Goal: Information Seeking & Learning: Find contact information

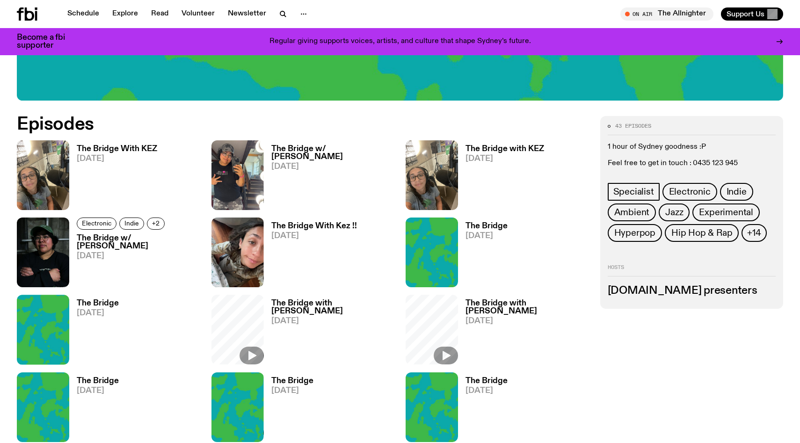
scroll to position [465, 0]
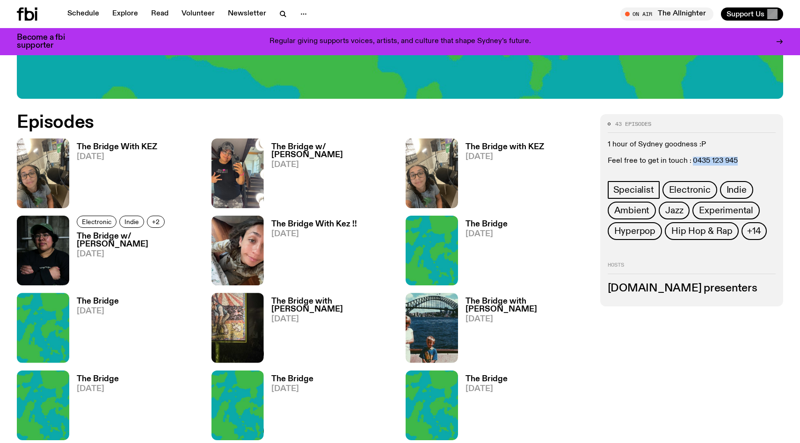
drag, startPoint x: 740, startPoint y: 161, endPoint x: 693, endPoint y: 163, distance: 46.9
click at [693, 163] on p "Feel free to get in touch : 0435 123 945" at bounding box center [692, 161] width 168 height 9
copy p "0435 123 945"
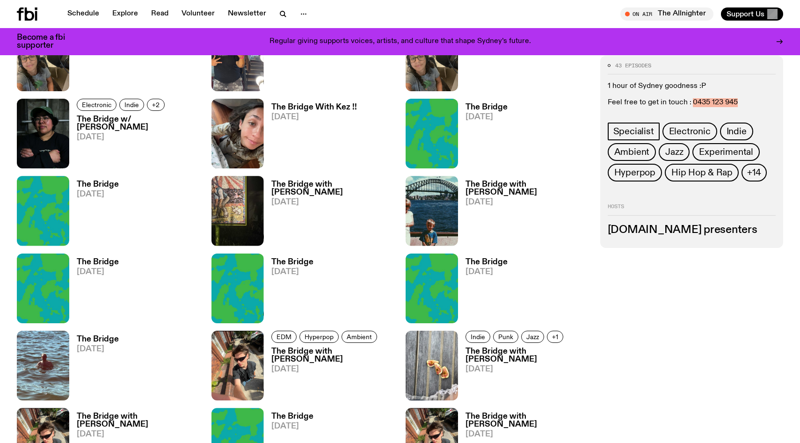
scroll to position [0, 0]
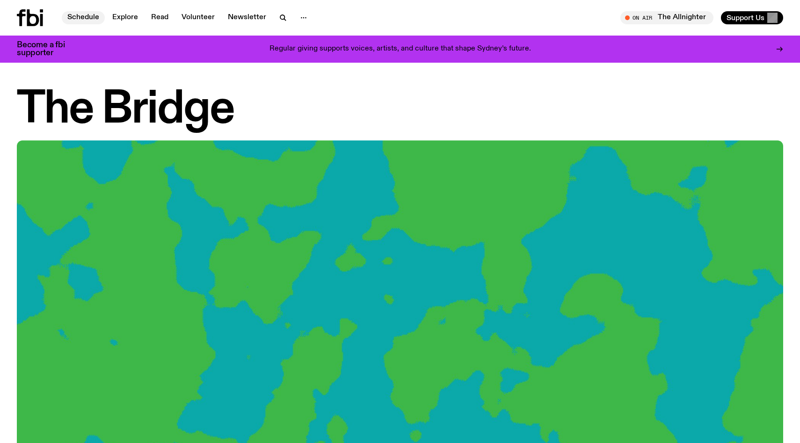
click at [89, 20] on link "Schedule" at bounding box center [83, 17] width 43 height 13
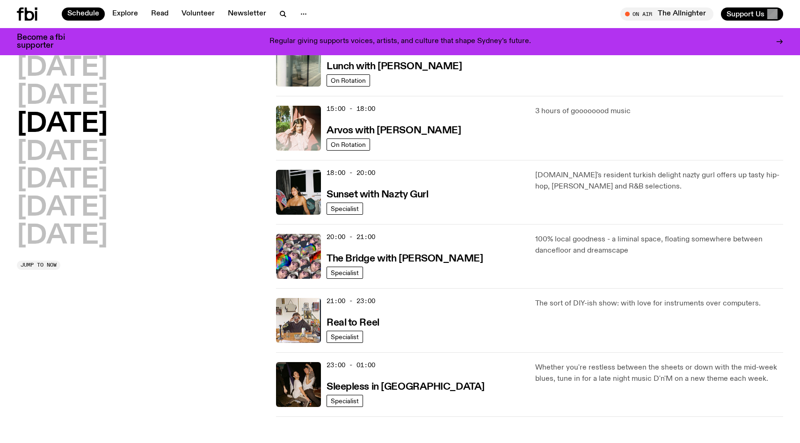
scroll to position [308, 0]
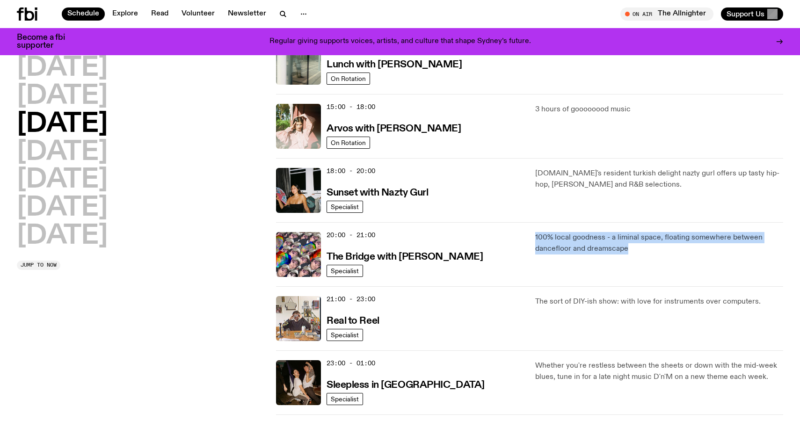
drag, startPoint x: 631, startPoint y: 248, endPoint x: 533, endPoint y: 238, distance: 98.8
click at [533, 286] on div "20:00 - 21:00 The Bridge with Diana Kalkoul Specialist 100% local goodness - a …" at bounding box center [529, 318] width 507 height 64
click at [553, 241] on p "100% local goodness - a liminal space, floating somewhere between dancefloor an…" at bounding box center [659, 243] width 248 height 22
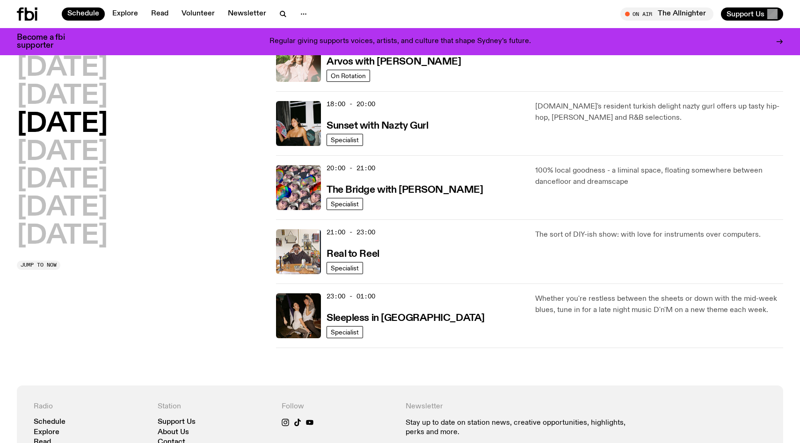
scroll to position [376, 0]
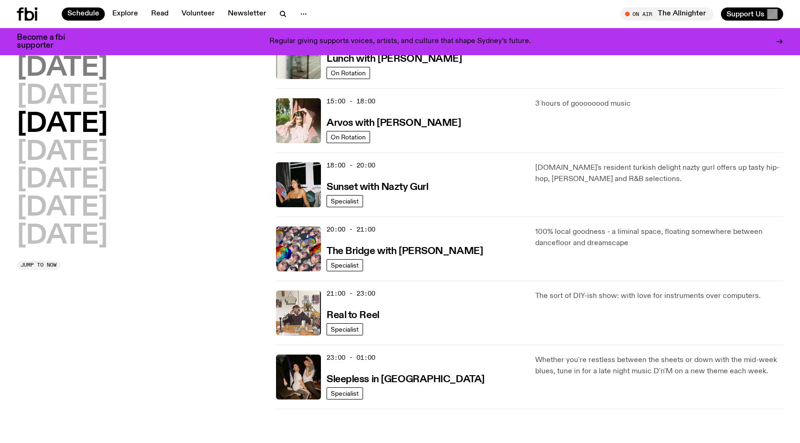
click at [43, 65] on h2 "Monday" at bounding box center [62, 68] width 91 height 26
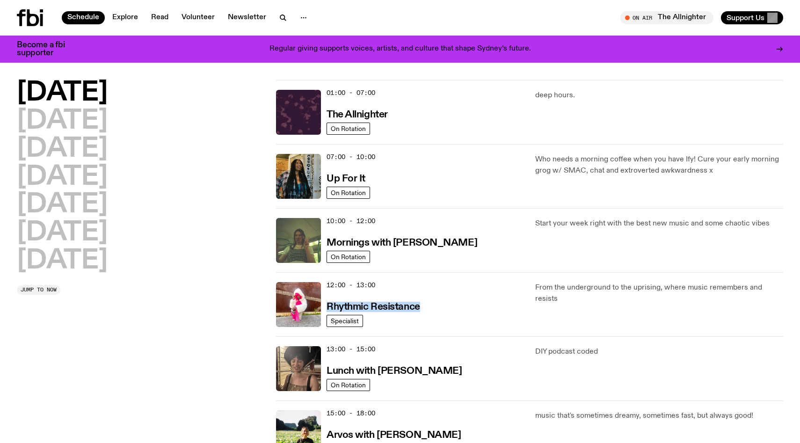
scroll to position [0, 0]
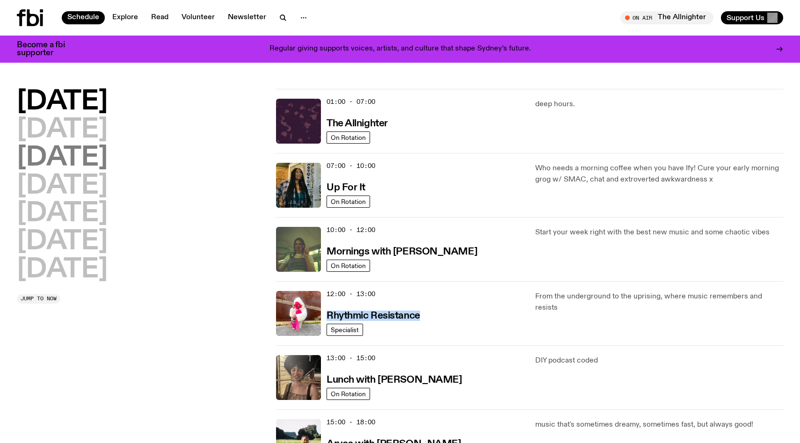
click at [108, 163] on h2 "Wednesday" at bounding box center [62, 158] width 91 height 26
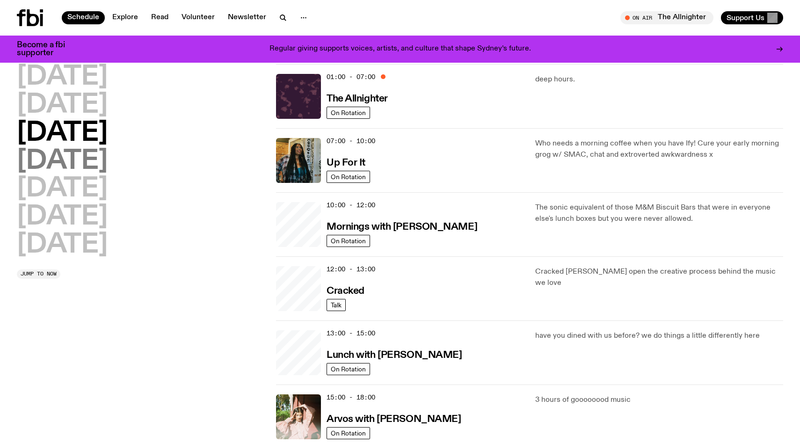
scroll to position [26, 0]
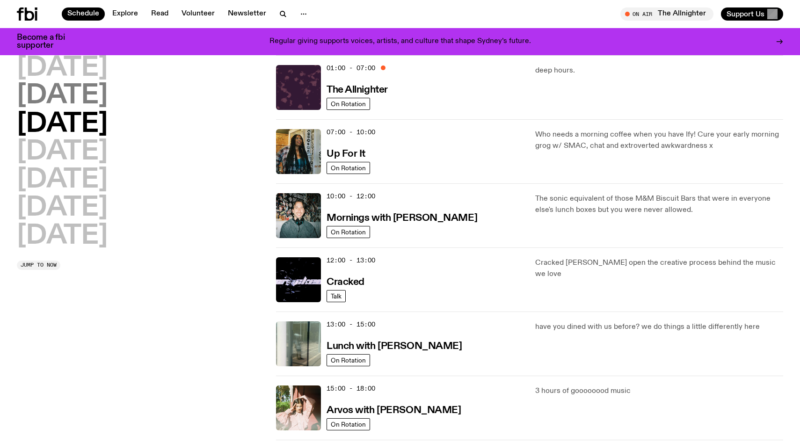
click at [56, 103] on h2 "Tuesday" at bounding box center [62, 96] width 91 height 26
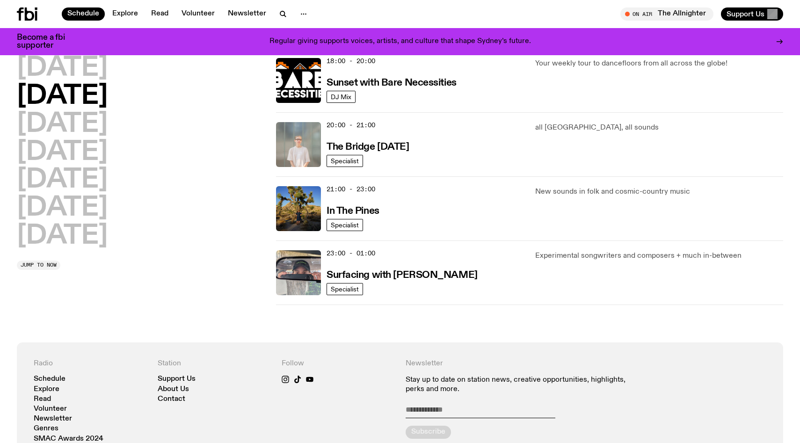
scroll to position [426, 0]
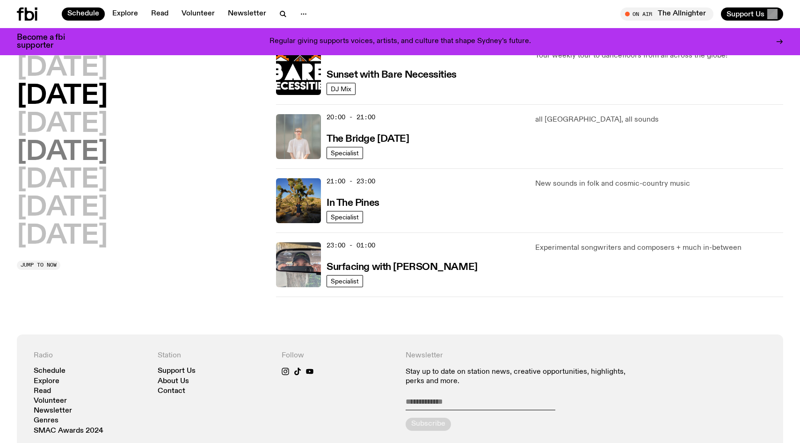
click at [70, 149] on h2 "Thursday" at bounding box center [62, 152] width 91 height 26
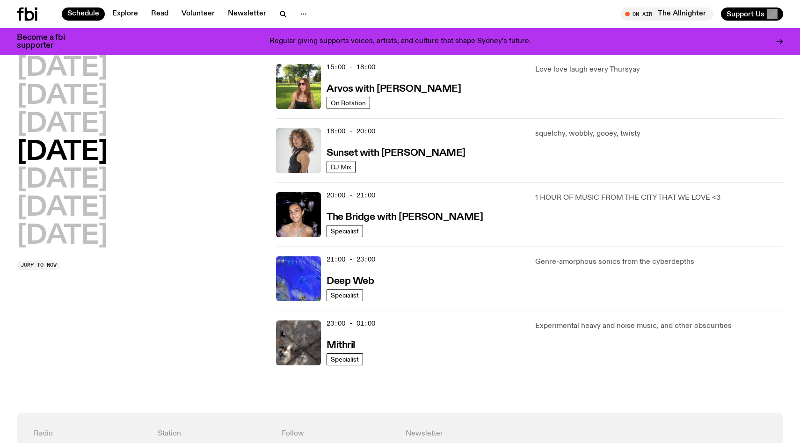
scroll to position [350, 0]
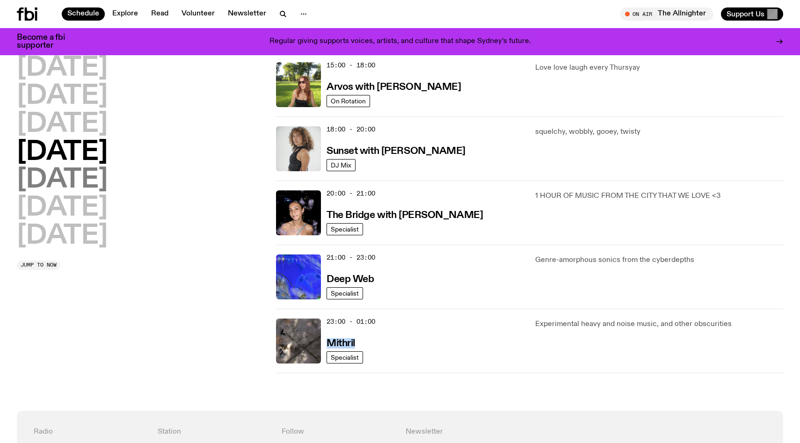
click at [66, 184] on h2 "Friday" at bounding box center [62, 180] width 91 height 26
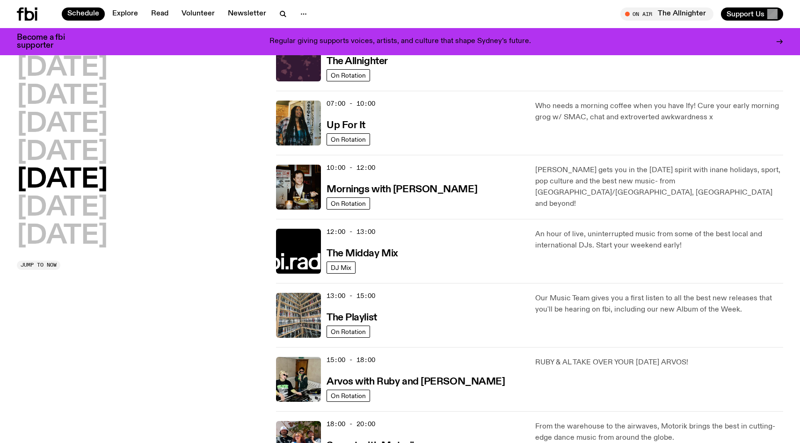
scroll to position [56, 0]
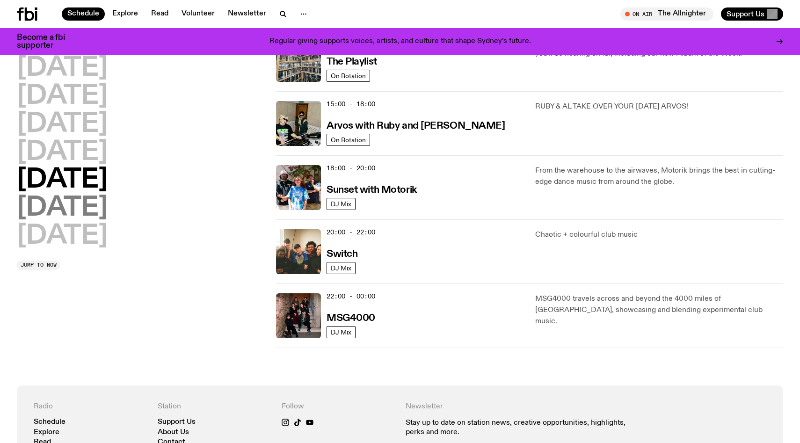
click at [73, 211] on h2 "Saturday" at bounding box center [62, 208] width 91 height 26
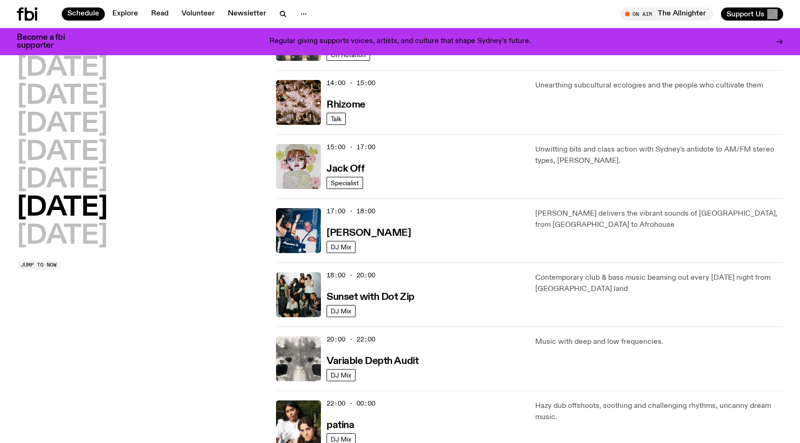
scroll to position [444, 0]
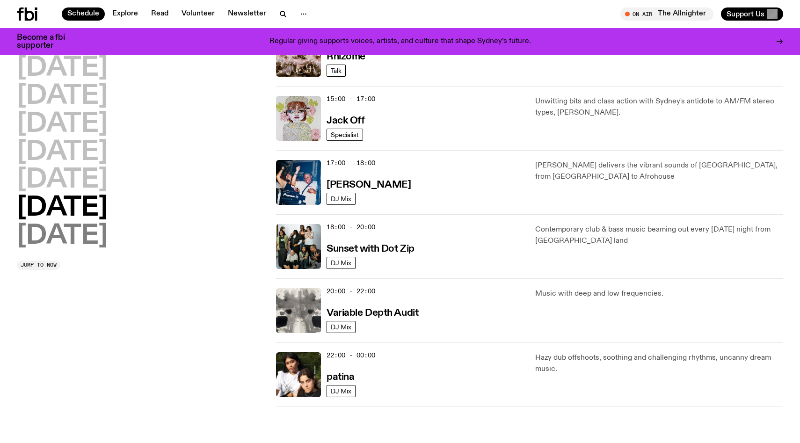
click at [102, 233] on h2 "Sunday" at bounding box center [62, 236] width 91 height 26
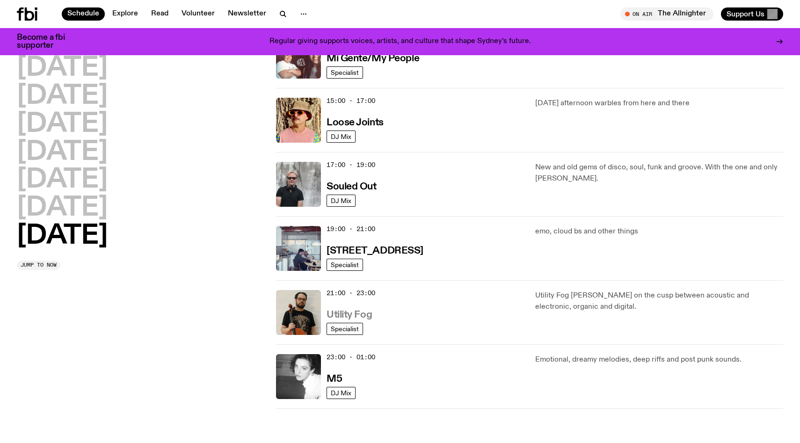
scroll to position [567, 0]
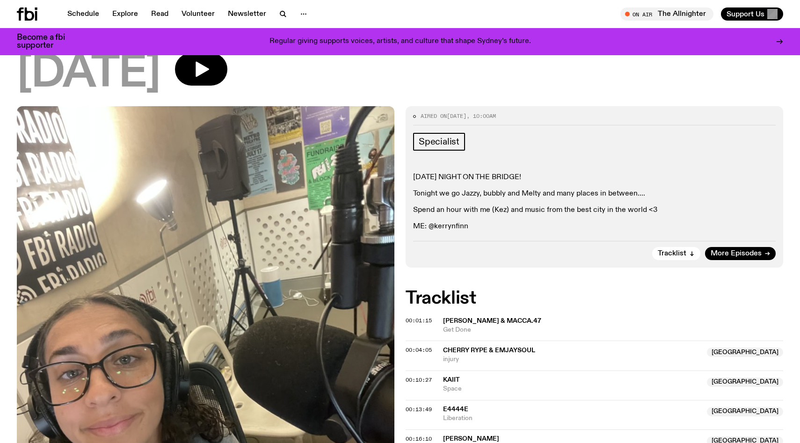
scroll to position [178, 0]
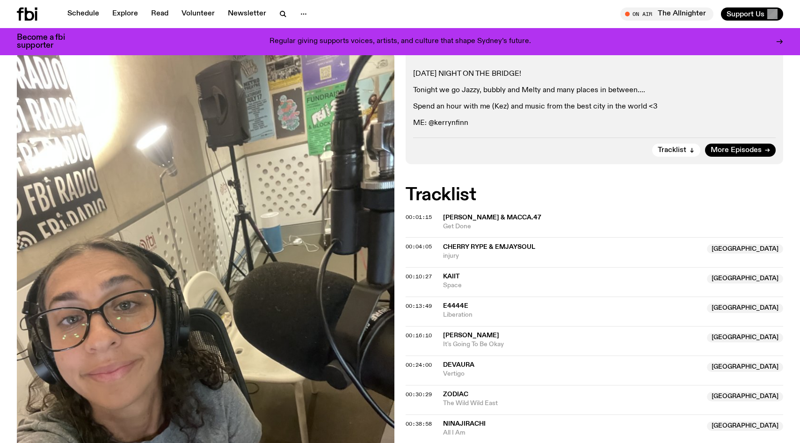
click at [453, 127] on p "ME: @kerrynfinn" at bounding box center [594, 123] width 363 height 9
click at [507, 116] on div "THURSDAY NIGHT ON THE BRIDGE! Tonight we go Jazzy, bubbly and Melty and many pl…" at bounding box center [594, 99] width 363 height 58
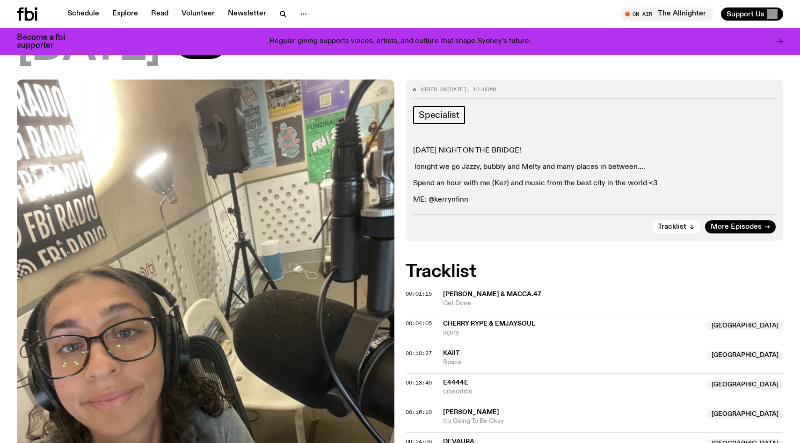
scroll to position [80, 0]
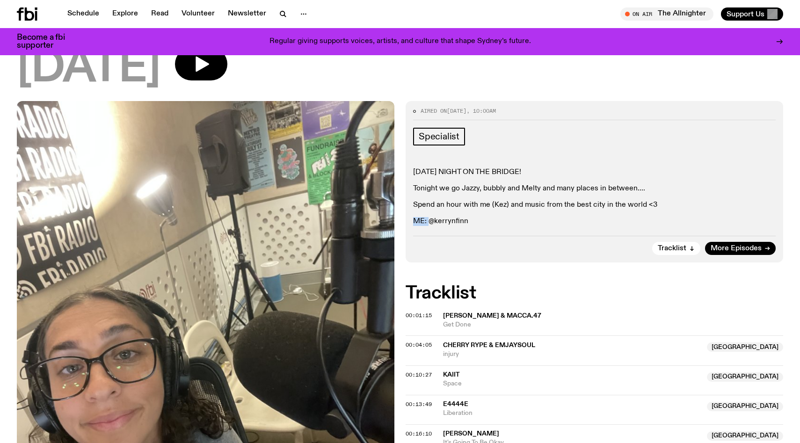
drag, startPoint x: 474, startPoint y: 216, endPoint x: 428, endPoint y: 219, distance: 45.9
click at [428, 219] on div "THURSDAY NIGHT ON THE BRIDGE! Tonight we go Jazzy, bubbly and Melty and many pl…" at bounding box center [594, 197] width 363 height 58
click at [429, 221] on p "ME: @kerrynfinn" at bounding box center [594, 221] width 363 height 9
click at [462, 221] on p "ME: @kerrynfinn" at bounding box center [594, 221] width 363 height 9
click at [471, 222] on p "ME: @kerrynfinn" at bounding box center [594, 221] width 363 height 9
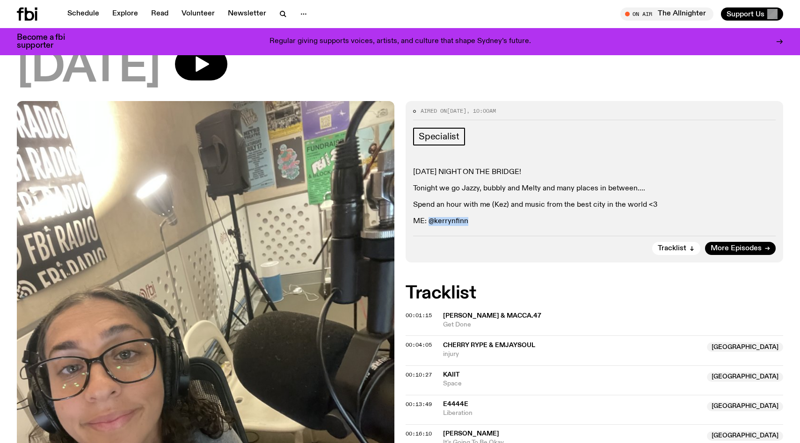
copy p "@kerrynfinn"
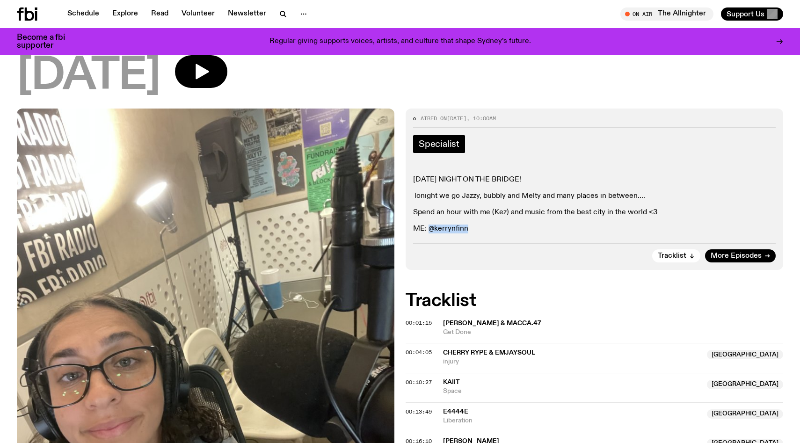
scroll to position [71, 0]
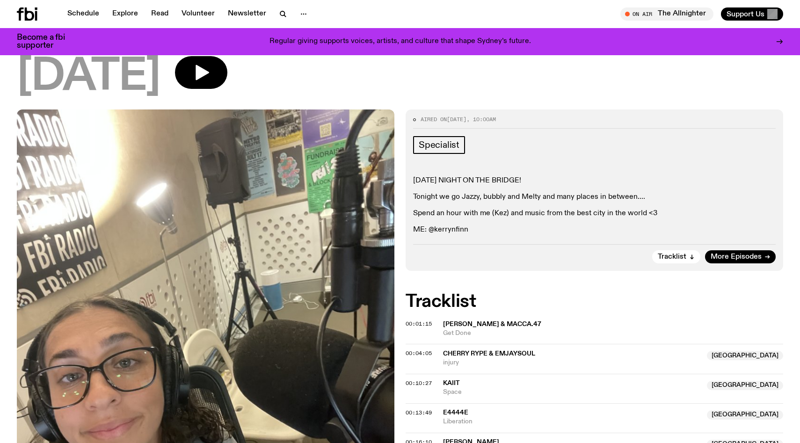
click at [523, 211] on p "Spend an hour with me (Kez) and music from the best city in the world <3" at bounding box center [594, 213] width 363 height 9
click at [458, 231] on p "ME: @kerrynfinn" at bounding box center [594, 230] width 363 height 9
copy p "kerrynfinn"
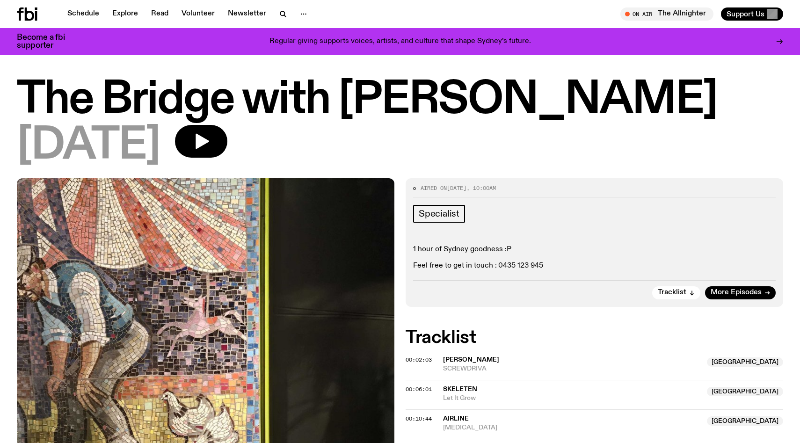
scroll to position [24, 0]
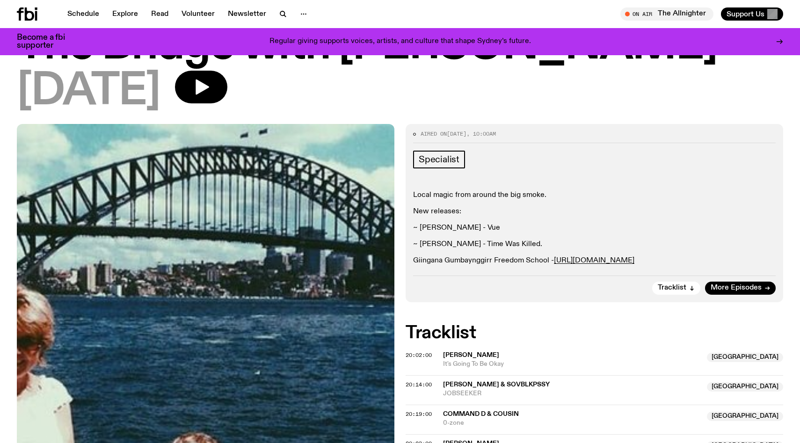
scroll to position [59, 0]
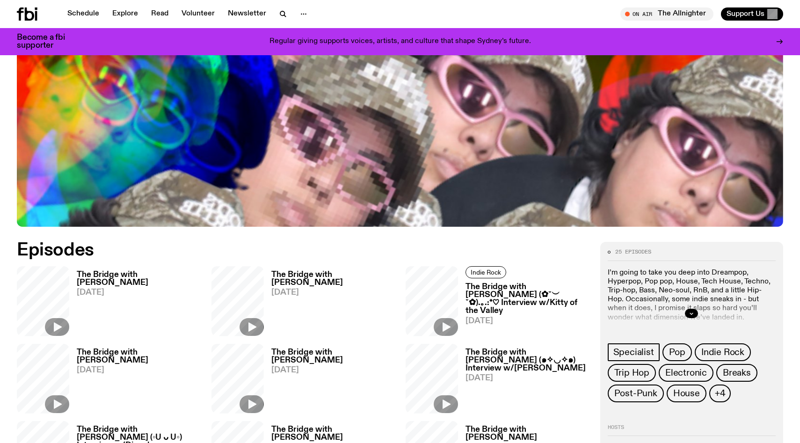
scroll to position [444, 0]
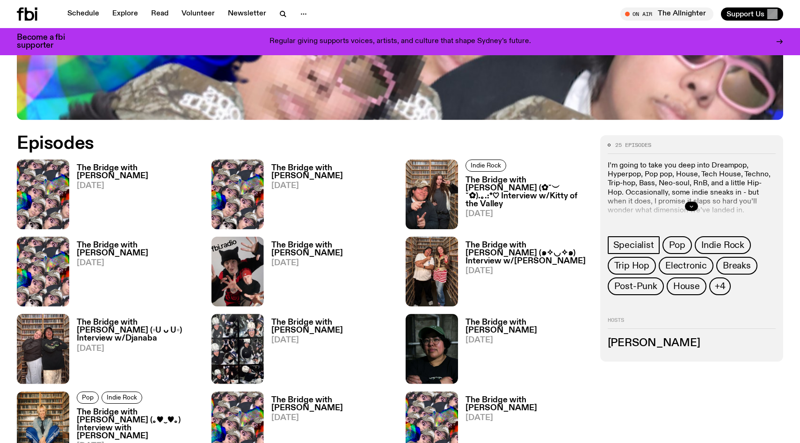
click at [692, 205] on icon "button" at bounding box center [692, 207] width 6 height 6
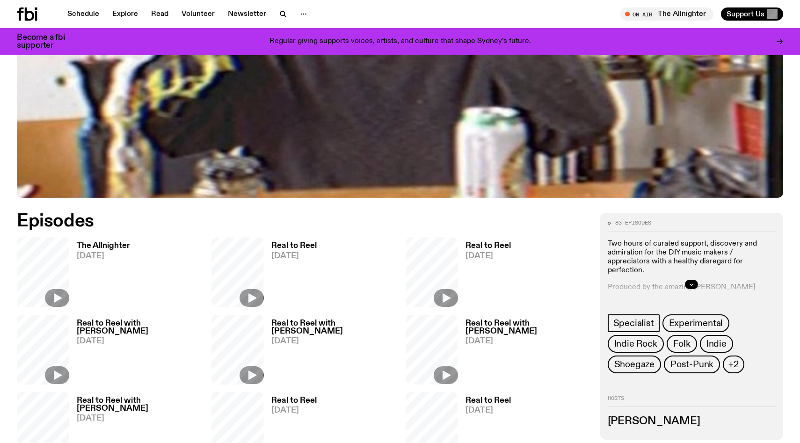
scroll to position [367, 0]
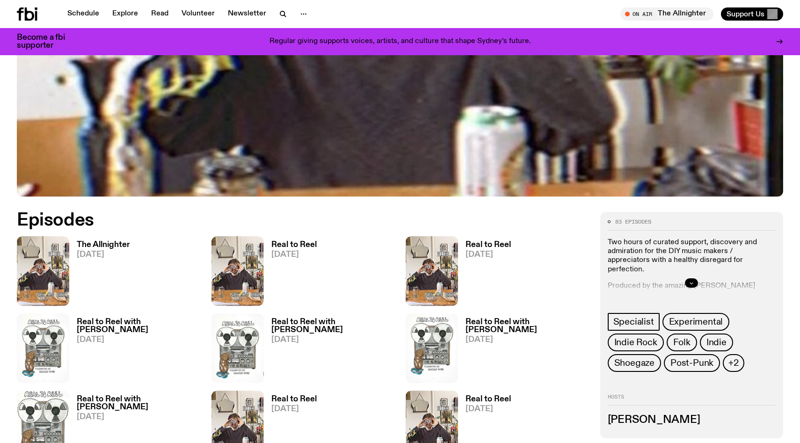
click at [687, 282] on button "button" at bounding box center [691, 282] width 13 height 9
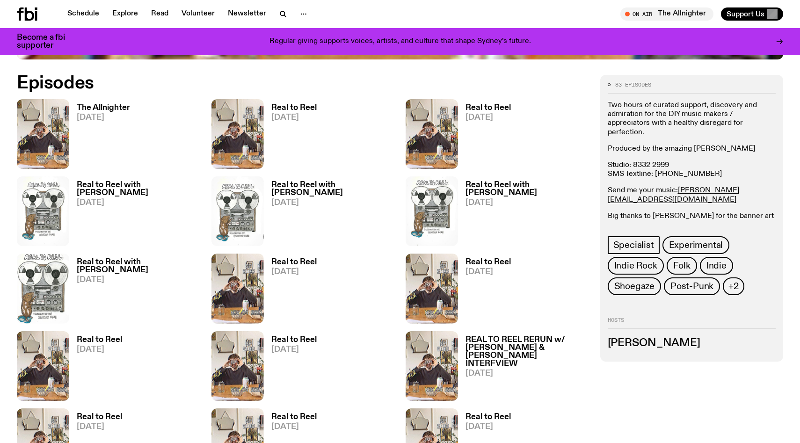
scroll to position [492, 0]
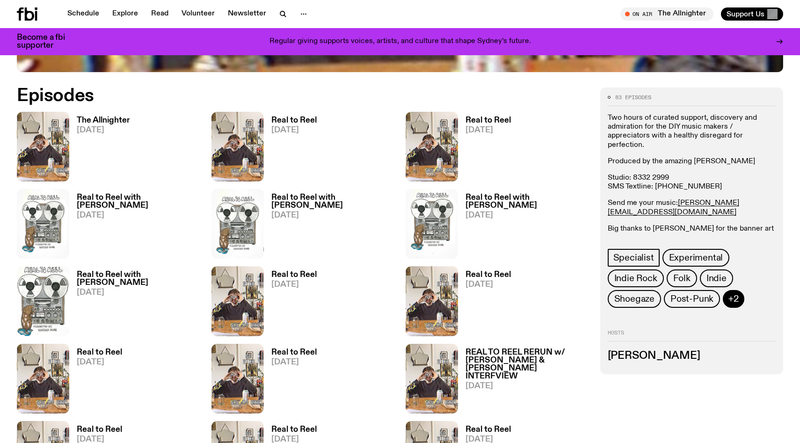
click at [734, 296] on span "+2" at bounding box center [734, 299] width 10 height 10
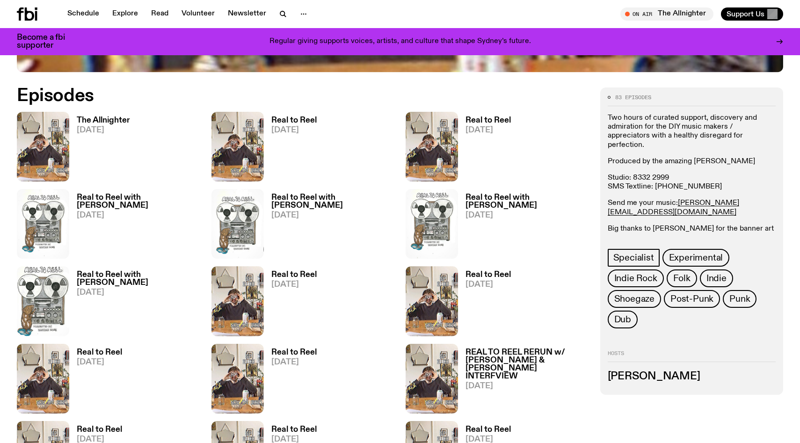
scroll to position [484, 0]
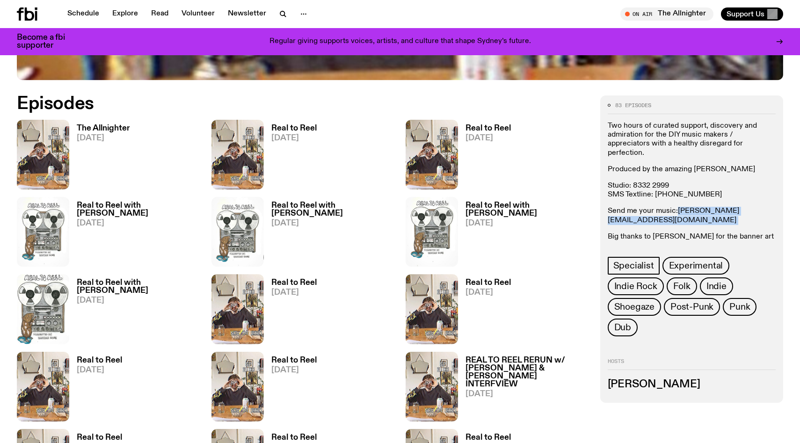
drag, startPoint x: 758, startPoint y: 205, endPoint x: 679, endPoint y: 206, distance: 79.6
click at [679, 207] on p "Send me your music: jasper.c@fbiradio.com" at bounding box center [692, 216] width 168 height 18
copy p "jasper.c@fbiradio.com"
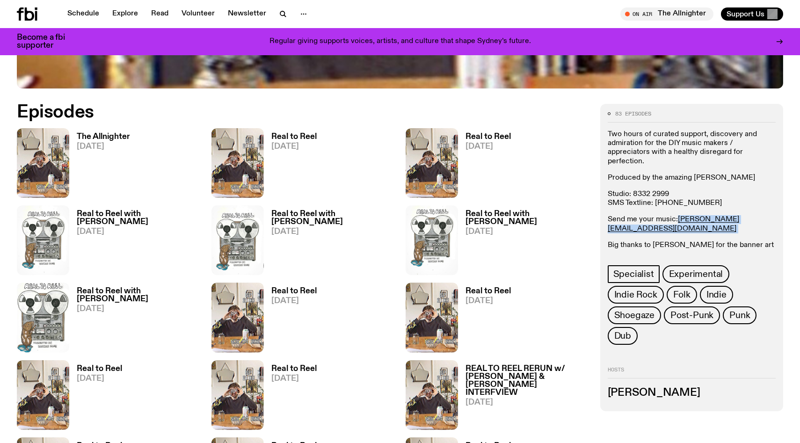
scroll to position [479, 0]
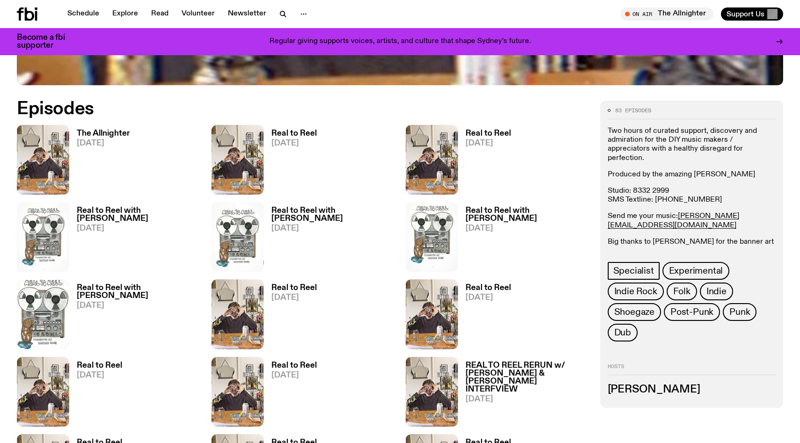
click at [701, 132] on p "Two hours of curated support, discovery and admiration for the DIY music makers…" at bounding box center [692, 145] width 168 height 36
drag, startPoint x: 738, startPoint y: 151, endPoint x: 601, endPoint y: 127, distance: 138.2
click at [601, 127] on div "83 episodes Two hours of curated support, discovery and admiration for the DIY …" at bounding box center [691, 254] width 183 height 307
copy p "Two hours of curated support, discovery and admiration for the DIY music makers…"
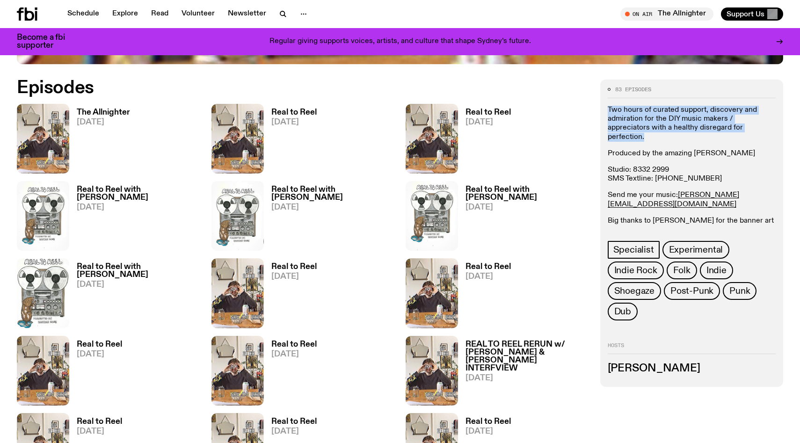
scroll to position [501, 0]
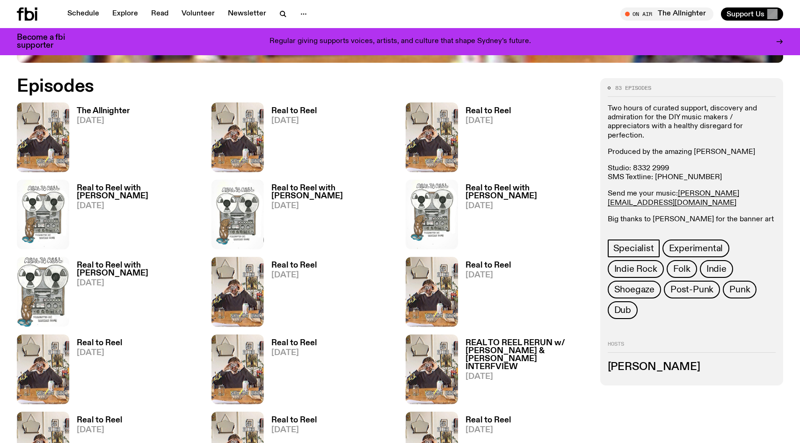
click at [672, 215] on p "Big thanks to Kata Szasz for the banner art and the snap of me, as well as the …" at bounding box center [692, 228] width 168 height 27
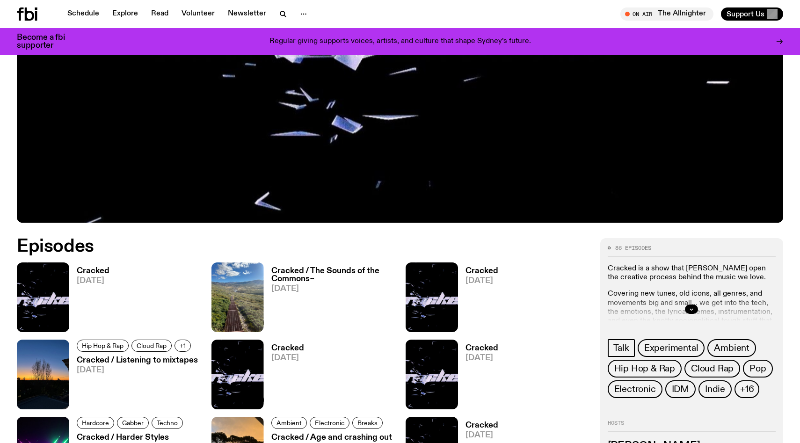
scroll to position [381, 0]
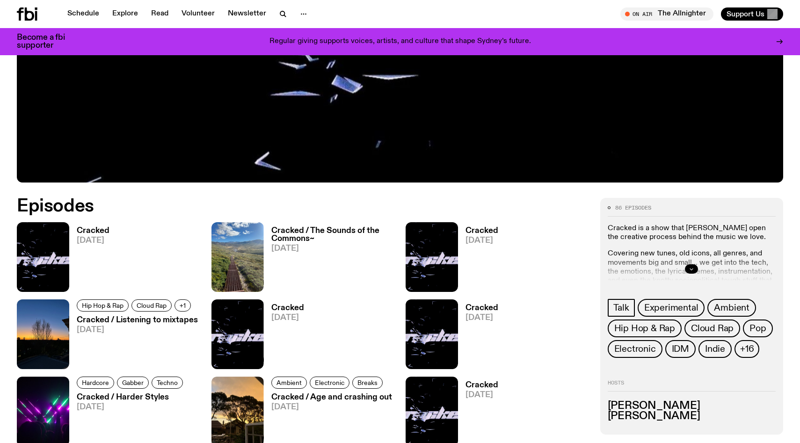
click at [689, 266] on icon "button" at bounding box center [692, 269] width 6 height 6
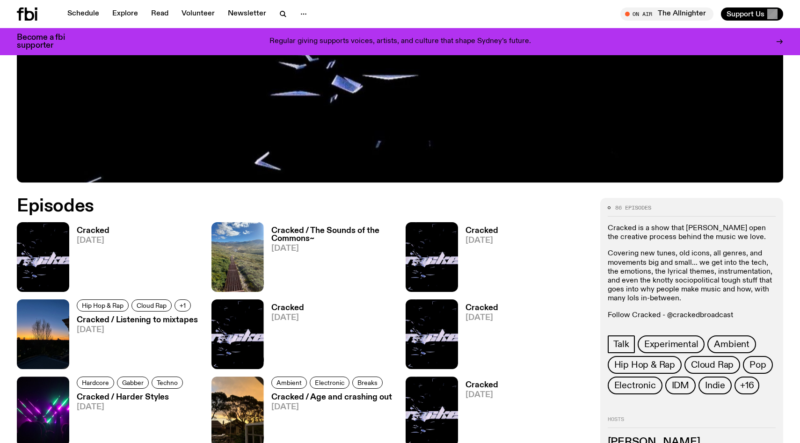
scroll to position [418, 0]
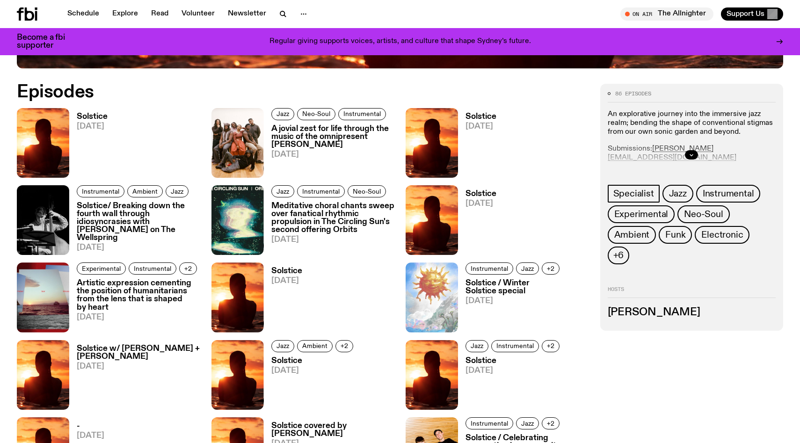
scroll to position [497, 0]
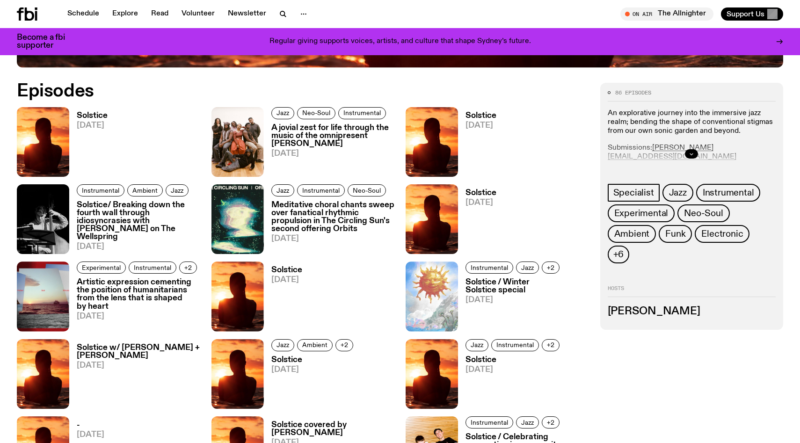
click at [693, 156] on icon "button" at bounding box center [692, 154] width 6 height 6
drag, startPoint x: 734, startPoint y: 146, endPoint x: 654, endPoint y: 148, distance: 80.1
click at [654, 149] on p "Submissions: hannah@fbiradio.com" at bounding box center [692, 153] width 168 height 18
copy link "hannah@fbiradio.com"
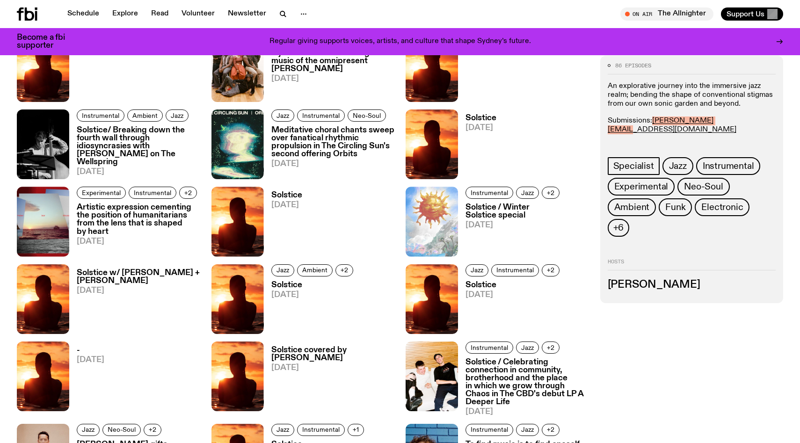
scroll to position [616, 0]
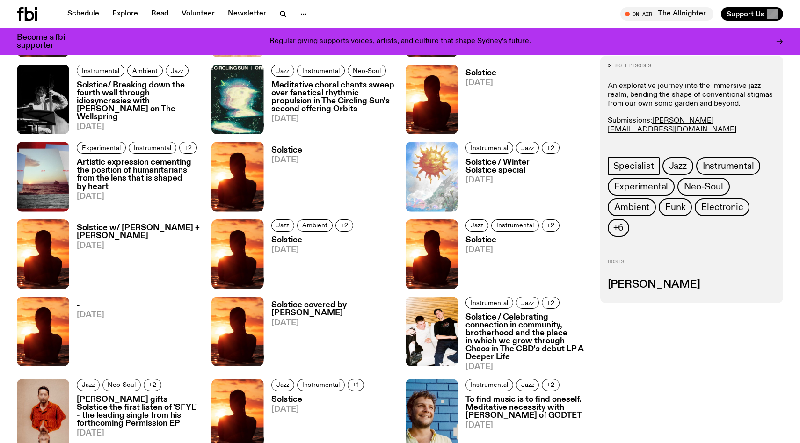
click at [621, 107] on p "An explorative journey into the immersive jazz realm; bending the shape of conv…" at bounding box center [692, 95] width 168 height 27
click at [616, 93] on p "An explorative journey into the immersive jazz realm; bending the shape of conv…" at bounding box center [692, 95] width 168 height 27
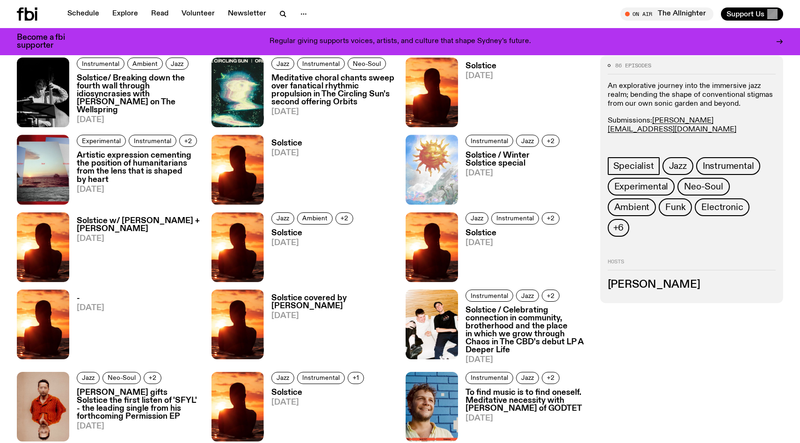
scroll to position [641, 0]
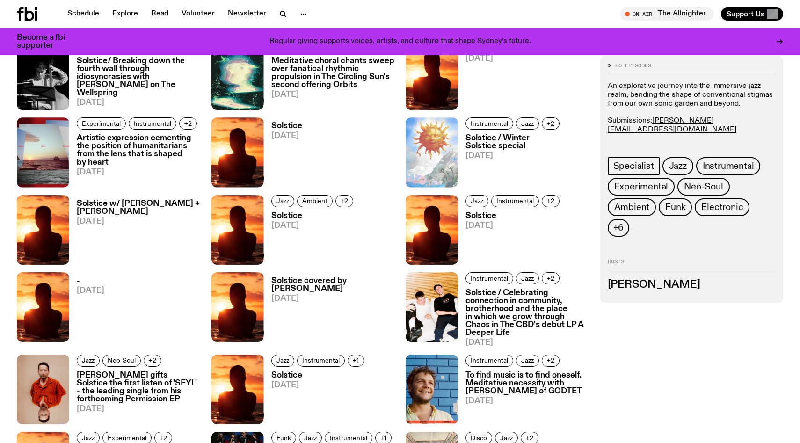
click at [548, 74] on div "Solstice 14.07.25" at bounding box center [497, 75] width 183 height 70
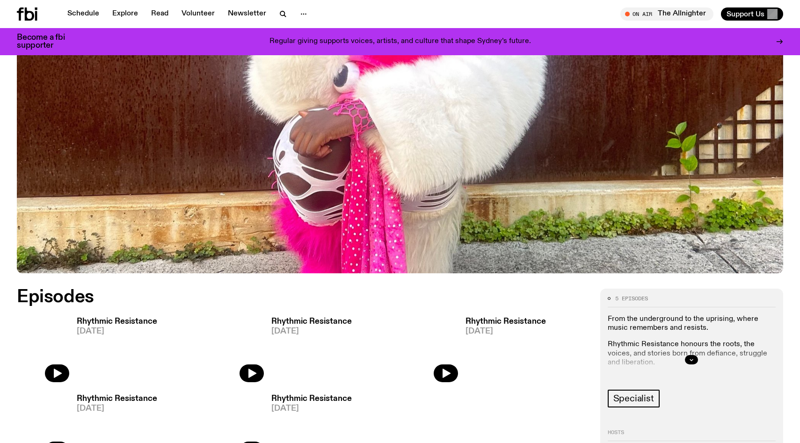
scroll to position [305, 0]
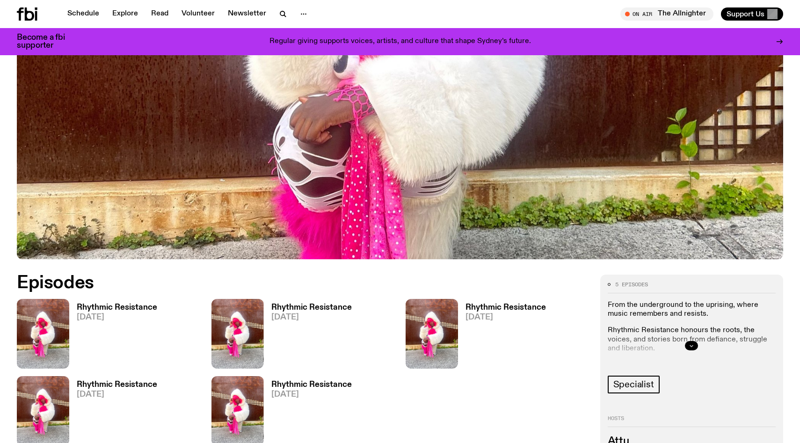
click at [689, 343] on icon "button" at bounding box center [692, 346] width 6 height 6
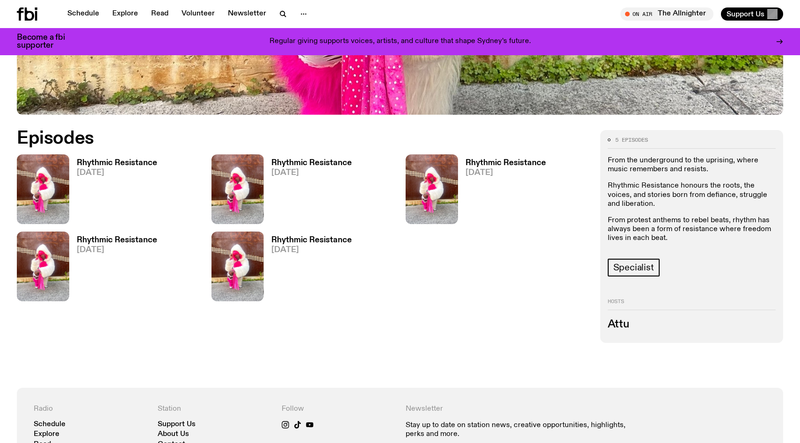
scroll to position [451, 0]
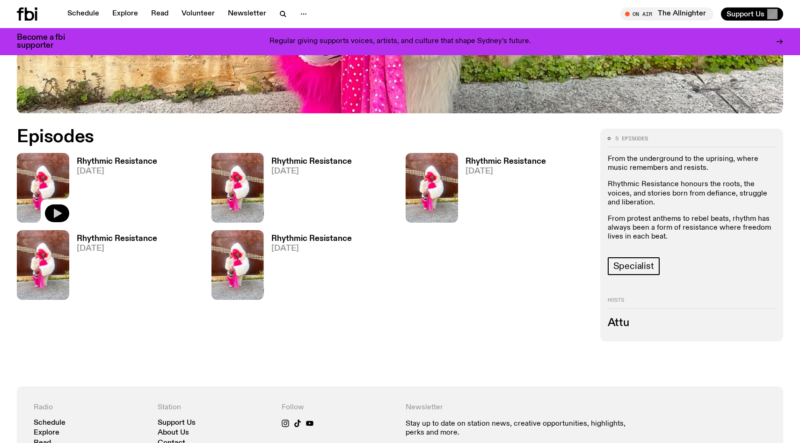
click at [54, 214] on icon "button" at bounding box center [58, 213] width 8 height 9
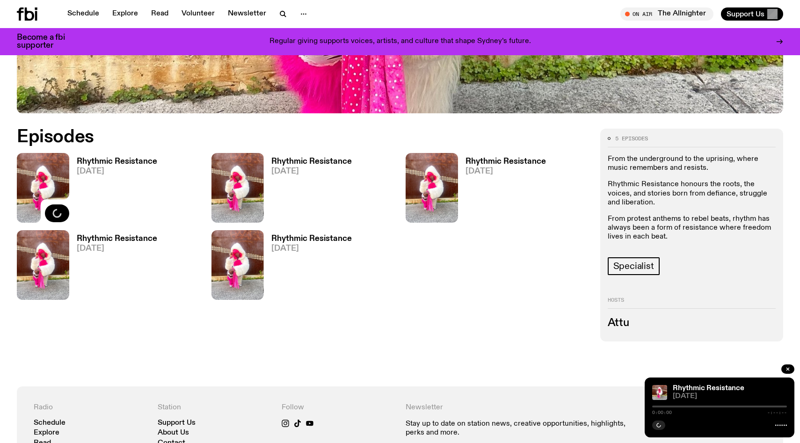
click at [677, 406] on div at bounding box center [719, 407] width 135 height 2
click at [670, 406] on div at bounding box center [719, 407] width 135 height 2
click at [683, 406] on div at bounding box center [719, 407] width 135 height 2
click at [472, 284] on div "Episodes Rhythmic Resistance 18.08.25 Rhythmic Resistance 11.08.25 Rhythmic Res…" at bounding box center [303, 235] width 572 height 213
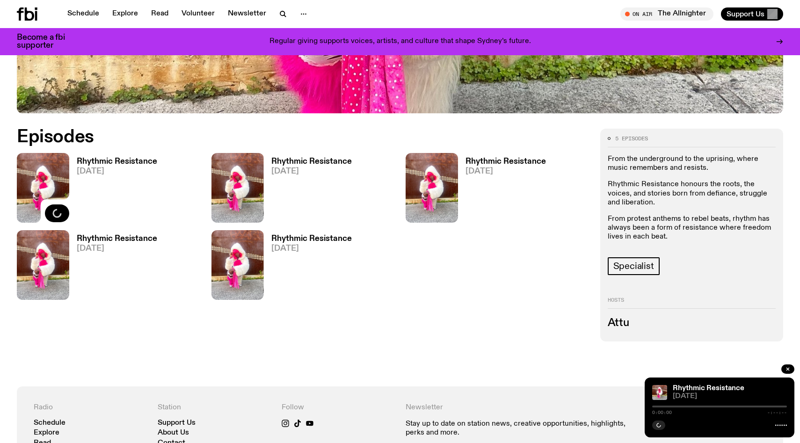
scroll to position [441, 0]
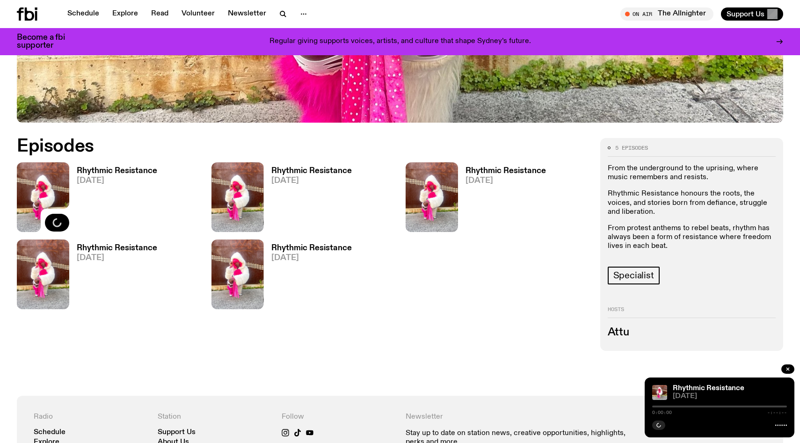
click at [685, 406] on div at bounding box center [719, 407] width 135 height 2
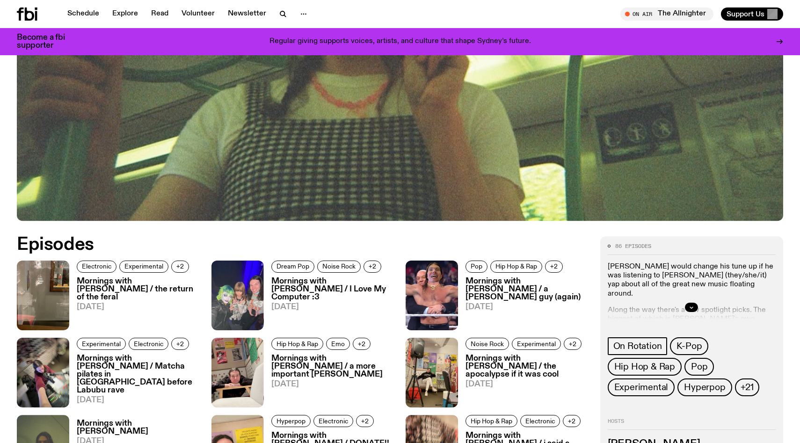
scroll to position [422, 0]
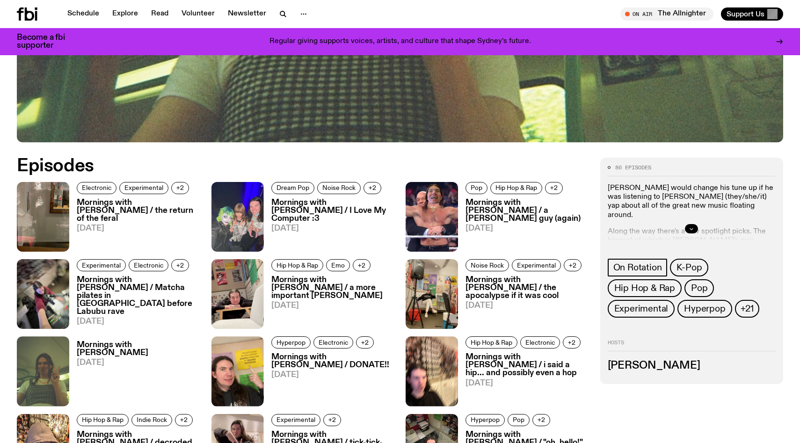
click at [691, 228] on icon "button" at bounding box center [691, 228] width 3 height 1
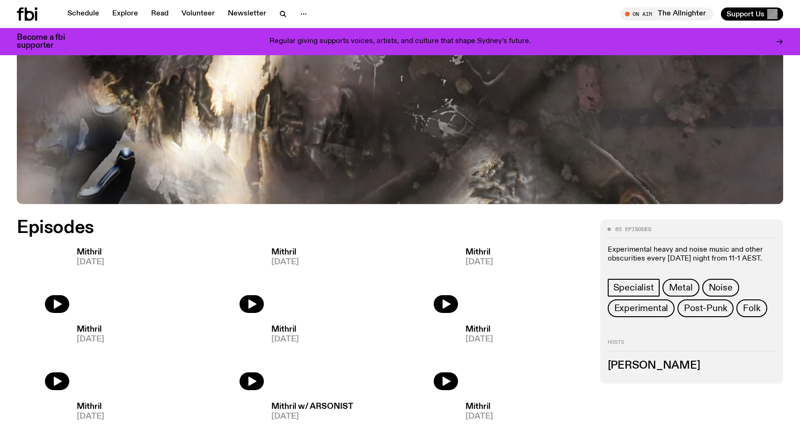
scroll to position [364, 0]
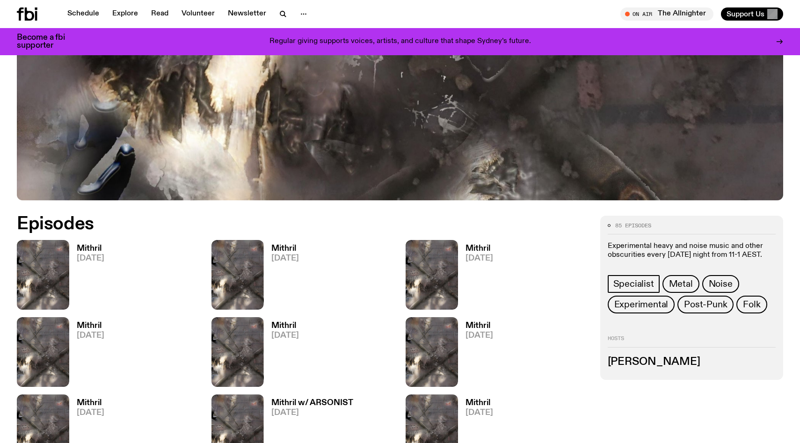
click at [615, 329] on div "85 episodes Experimental heavy and noise music and other obscurities every [DAT…" at bounding box center [691, 298] width 183 height 165
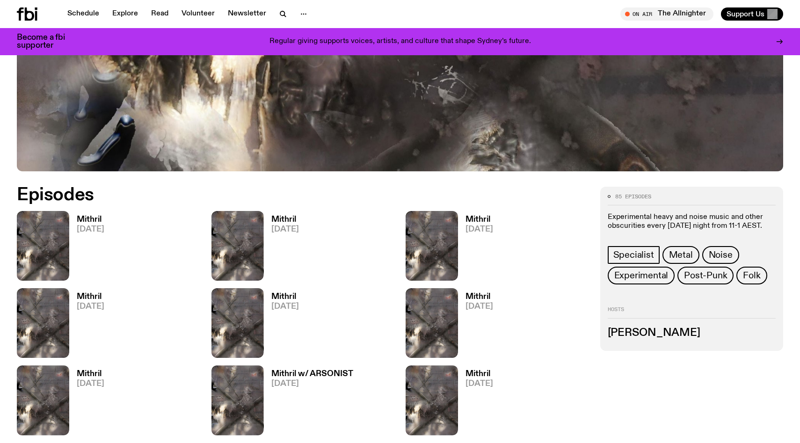
scroll to position [395, 0]
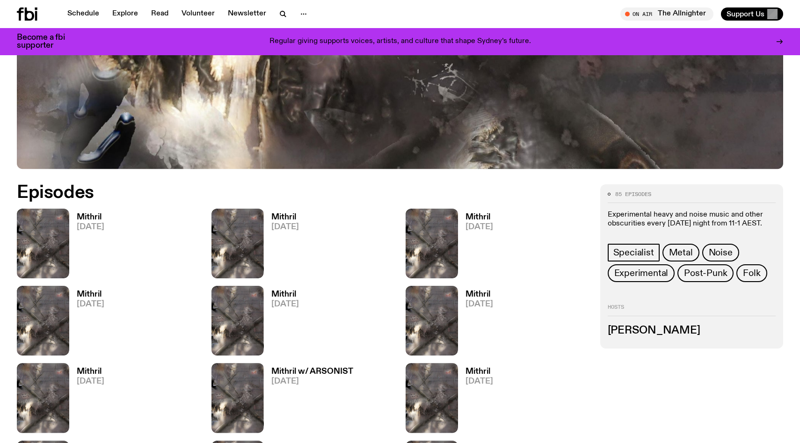
click at [627, 328] on h3 "Ryan O'Rourke" at bounding box center [692, 331] width 168 height 10
click at [648, 310] on h2 "Hosts" at bounding box center [692, 310] width 168 height 11
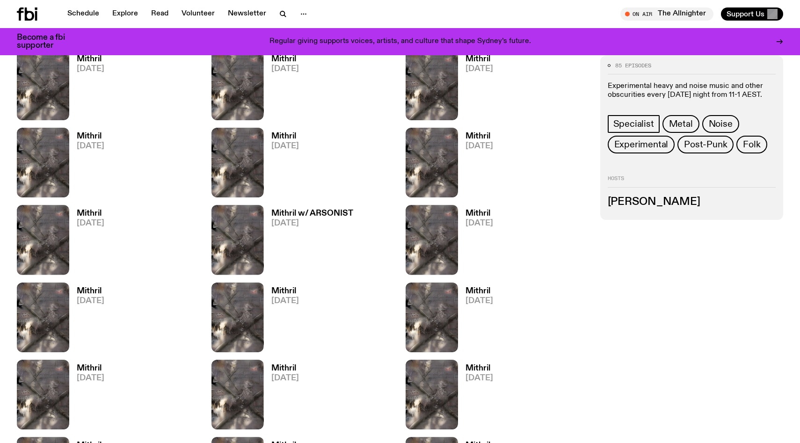
scroll to position [553, 0]
click at [643, 212] on div "85 episodes Experimental heavy and noise music and other obscurities every Thur…" at bounding box center [691, 137] width 183 height 165
click at [642, 205] on h3 "Ryan O'Rourke" at bounding box center [692, 202] width 168 height 10
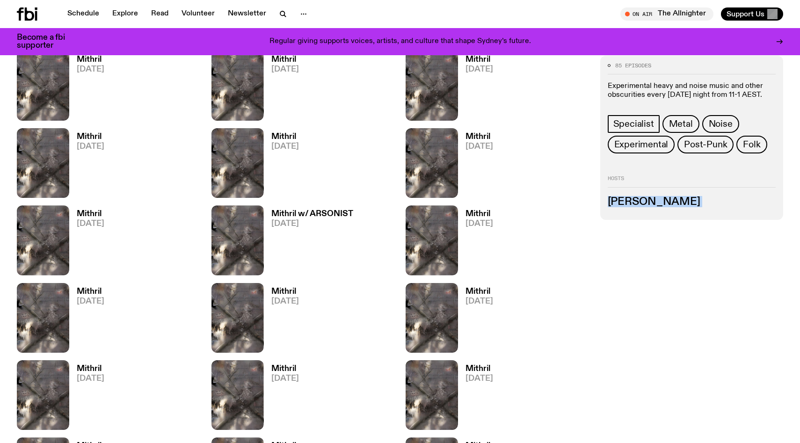
copy h3 "Ryan O'Rourke"
click at [200, 283] on div "Mithril 19.06.25" at bounding box center [108, 318] width 183 height 70
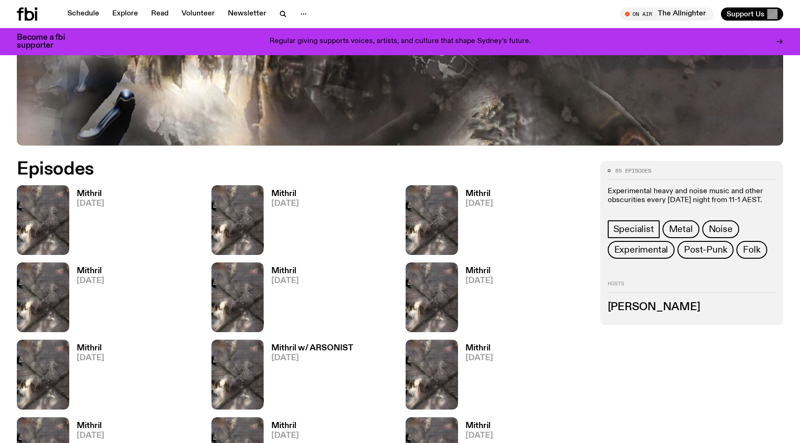
scroll to position [404, 0]
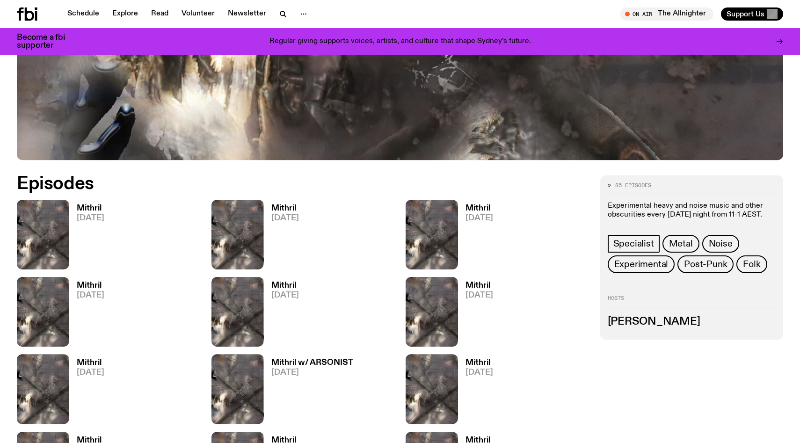
drag, startPoint x: 688, startPoint y: 317, endPoint x: 569, endPoint y: 317, distance: 118.9
click at [633, 322] on h3 "Ryan O'Rourke" at bounding box center [692, 322] width 168 height 10
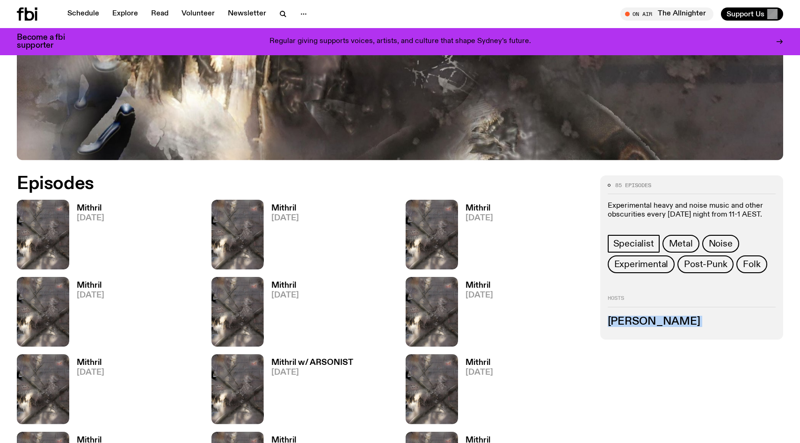
copy h3 "Ryan O'Rourke"
click at [648, 311] on div "Hosts Ryan O'Rourke" at bounding box center [692, 311] width 168 height 31
drag, startPoint x: 696, startPoint y: 322, endPoint x: 585, endPoint y: 322, distance: 110.4
copy div "Episodes Mithril 14.08.25 Mithril 07.08.25 Mithril 31.07.25 Mithril 24.07.25 Mi…"
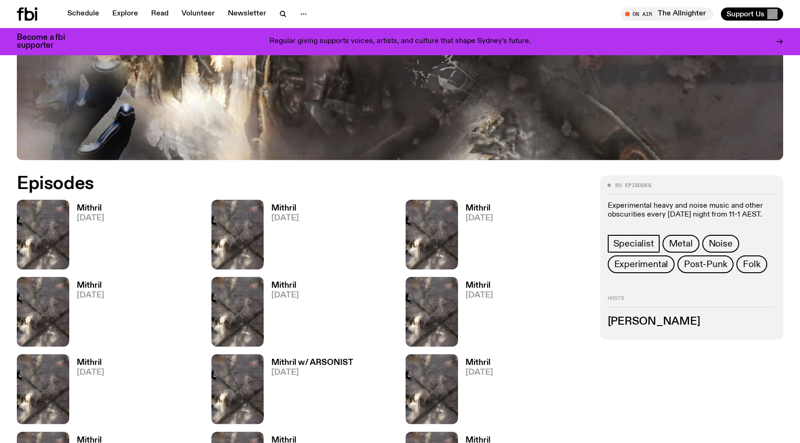
click at [625, 317] on h3 "Ryan O'Rourke" at bounding box center [692, 322] width 168 height 10
copy h3 "Ryan O'Rourke"
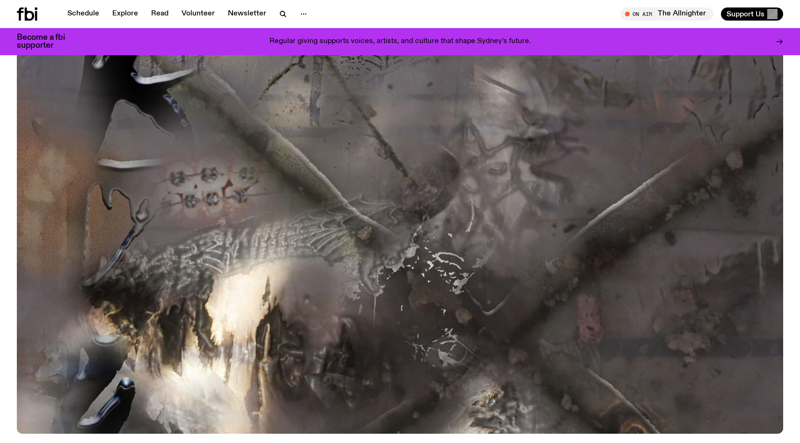
scroll to position [0, 0]
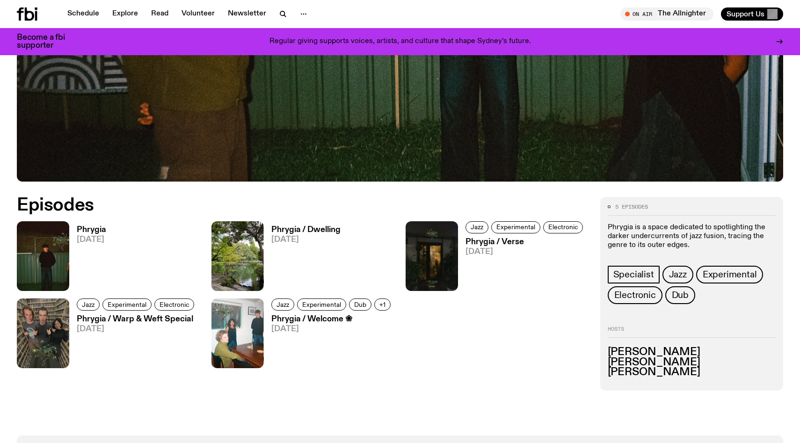
scroll to position [431, 0]
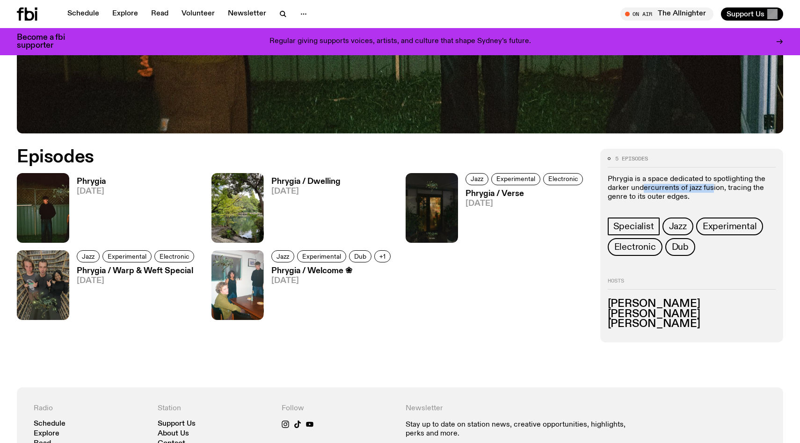
drag, startPoint x: 641, startPoint y: 187, endPoint x: 711, endPoint y: 187, distance: 70.7
click at [711, 187] on p "Phrygia is a space dedicated to spotlighting the darker undercurrents of jazz f…" at bounding box center [692, 188] width 168 height 27
click at [674, 195] on p "Phrygia is a space dedicated to spotlighting the darker undercurrents of jazz f…" at bounding box center [692, 188] width 168 height 27
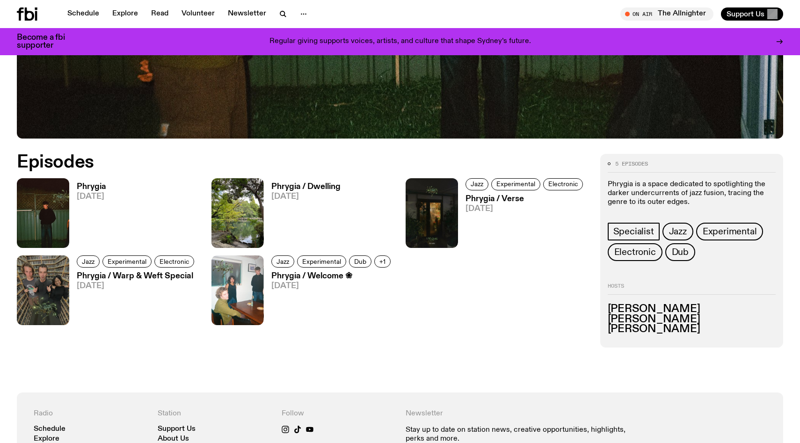
scroll to position [423, 0]
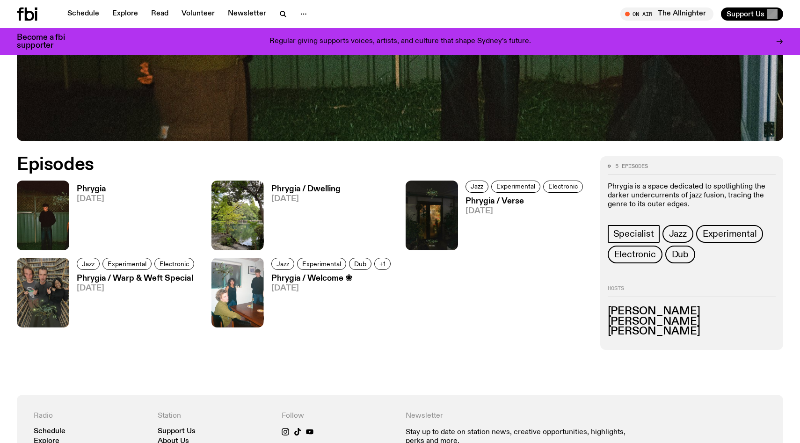
click at [651, 186] on p "Phrygia is a space dedicated to spotlighting the darker undercurrents of jazz f…" at bounding box center [692, 196] width 168 height 27
copy div "Phrygia is a space dedicated to spotlighting the darker undercurrents of jazz f…"
drag, startPoint x: 609, startPoint y: 310, endPoint x: 662, endPoint y: 310, distance: 53.4
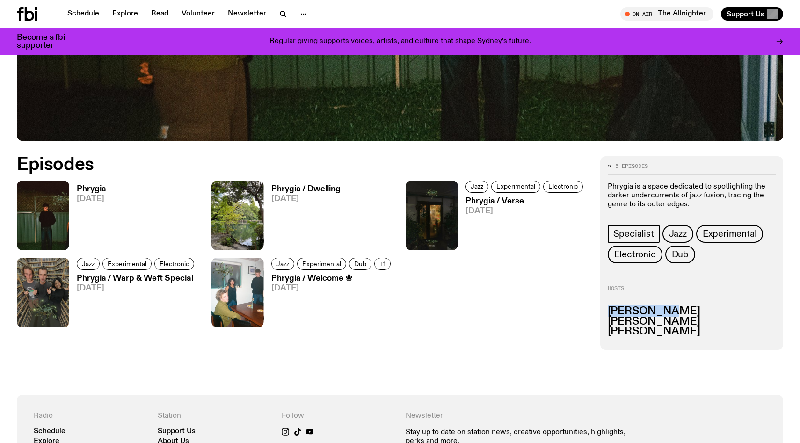
click at [662, 310] on h3 "[PERSON_NAME]" at bounding box center [692, 312] width 168 height 10
copy h3 "[PERSON_NAME]"
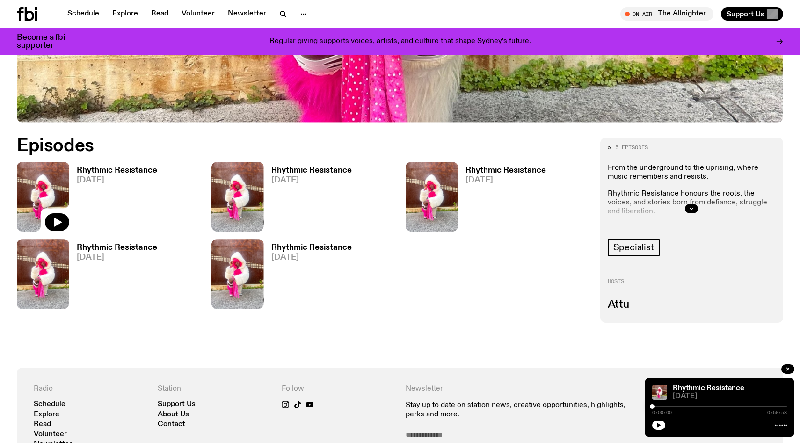
scroll to position [441, 0]
click at [445, 314] on div "Episodes Rhythmic Resistance [DATE] Rhythmic Resistance [DATE] Rhythmic Resista…" at bounding box center [303, 230] width 572 height 185
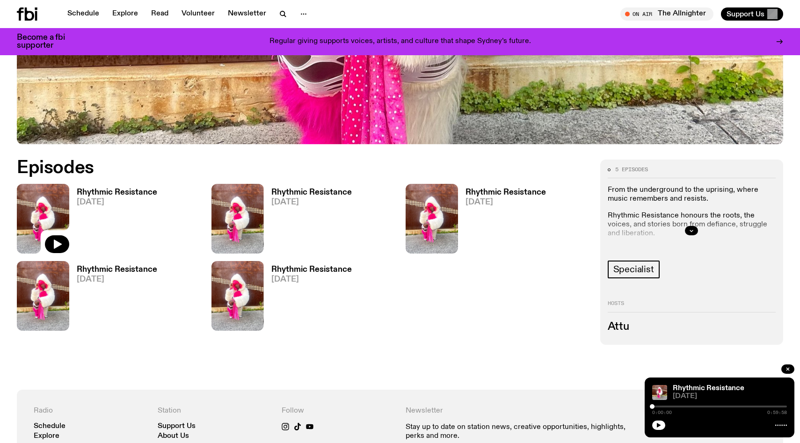
scroll to position [417, 0]
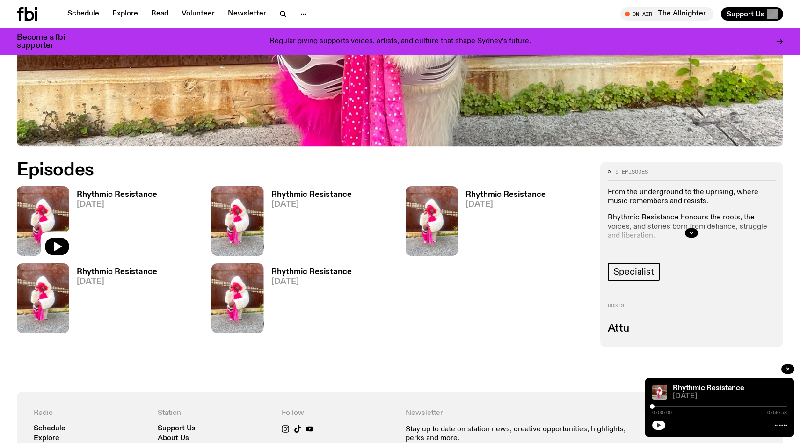
click at [657, 426] on icon "button" at bounding box center [659, 425] width 4 height 5
drag, startPoint x: 653, startPoint y: 408, endPoint x: 679, endPoint y: 408, distance: 25.7
click at [679, 408] on div at bounding box center [677, 406] width 5 height 5
click at [729, 407] on div at bounding box center [719, 407] width 135 height 2
click at [535, 359] on section "5 episodes From the underground to the uprising, where music remembers and resi…" at bounding box center [400, 269] width 800 height 245
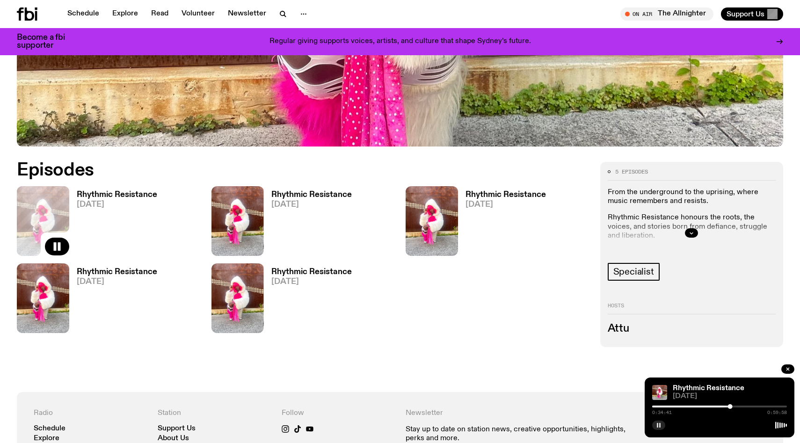
click at [529, 351] on section "5 episodes From the underground to the uprising, where music remembers and resi…" at bounding box center [400, 269] width 800 height 245
